Goal: Communication & Community: Answer question/provide support

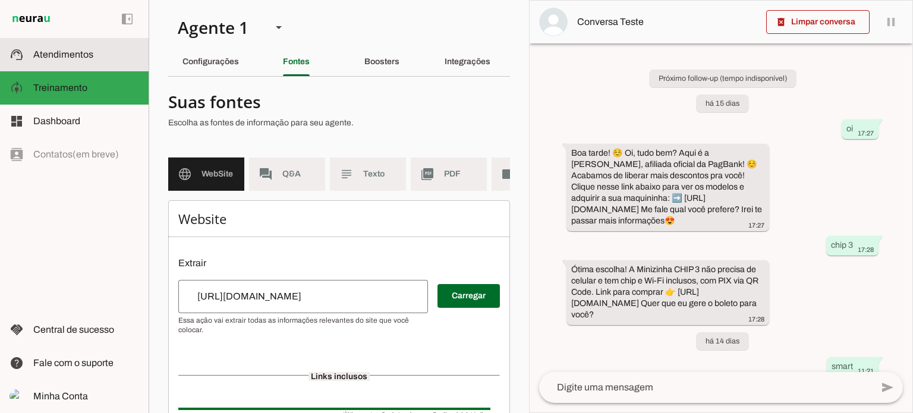
click at [86, 54] on span "Atendimentos" at bounding box center [63, 54] width 60 height 10
